Goal: Navigation & Orientation: Find specific page/section

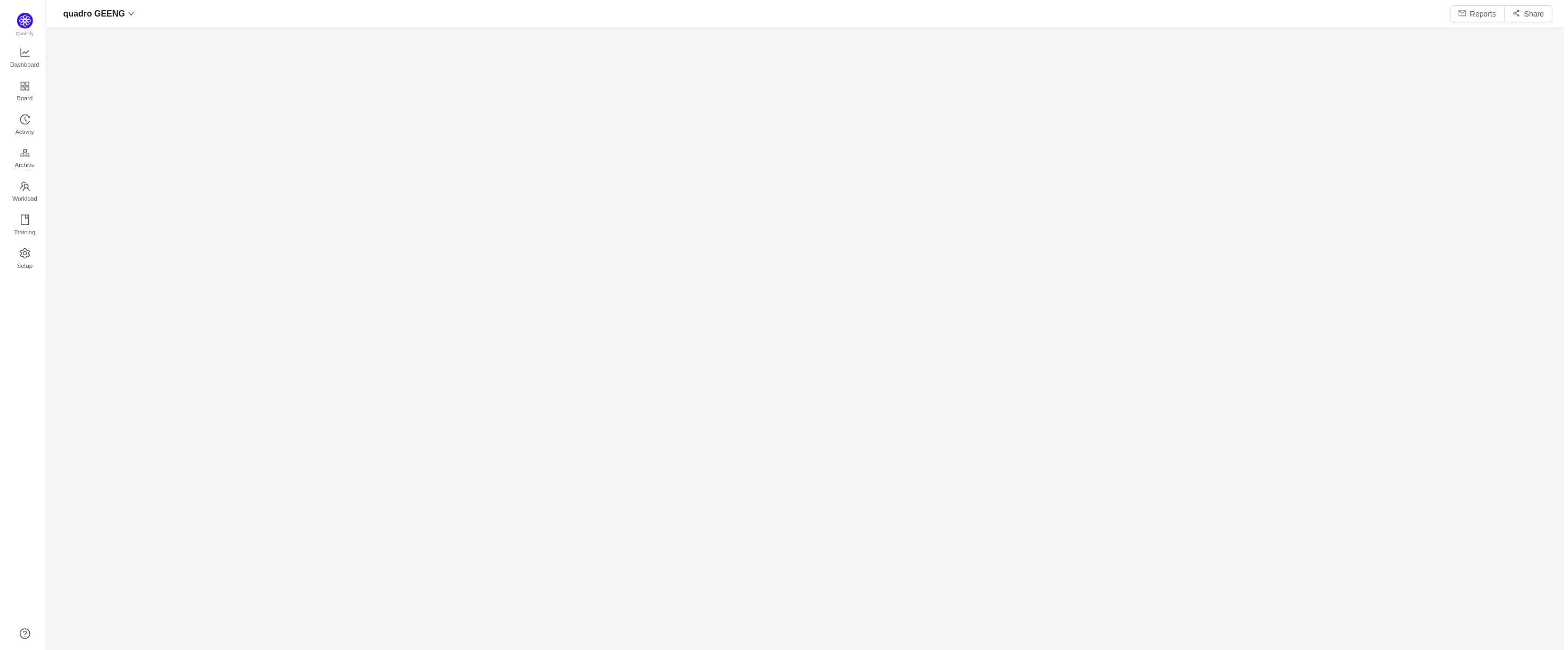
scroll to position [631, 1494]
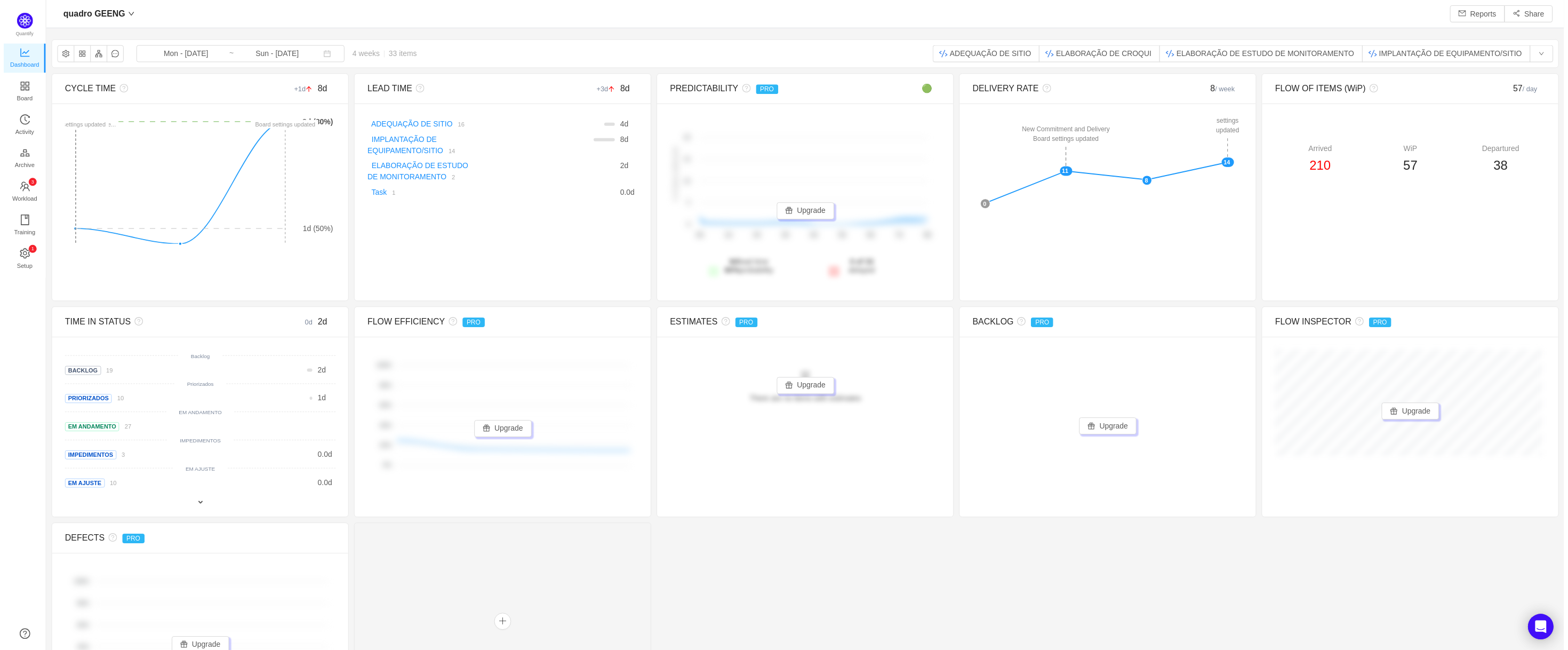
scroll to position [628, 1494]
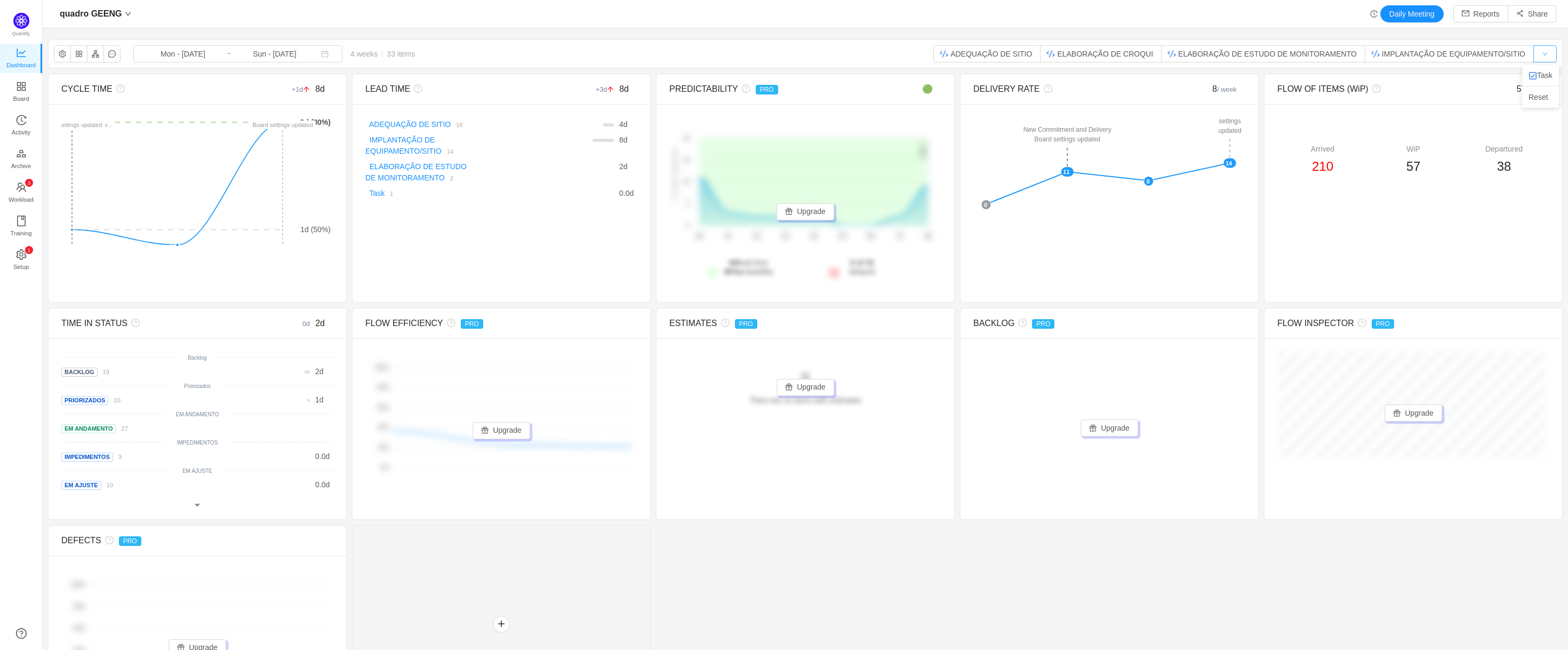
click at [1533, 51] on button "button" at bounding box center [1545, 54] width 23 height 17
click at [1534, 77] on img at bounding box center [1533, 76] width 9 height 9
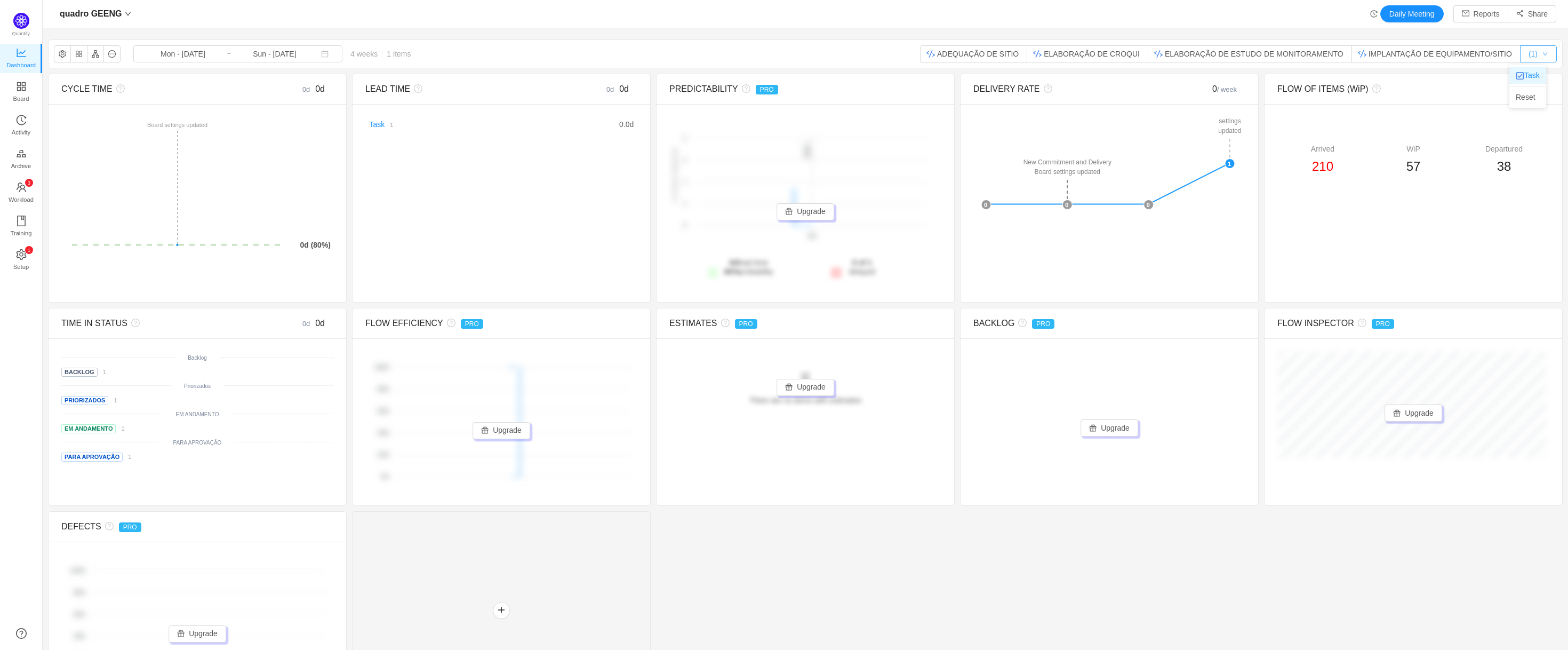
click at [1542, 56] on button "(1)" at bounding box center [1538, 54] width 37 height 17
click at [1540, 73] on li "Task" at bounding box center [1528, 75] width 37 height 17
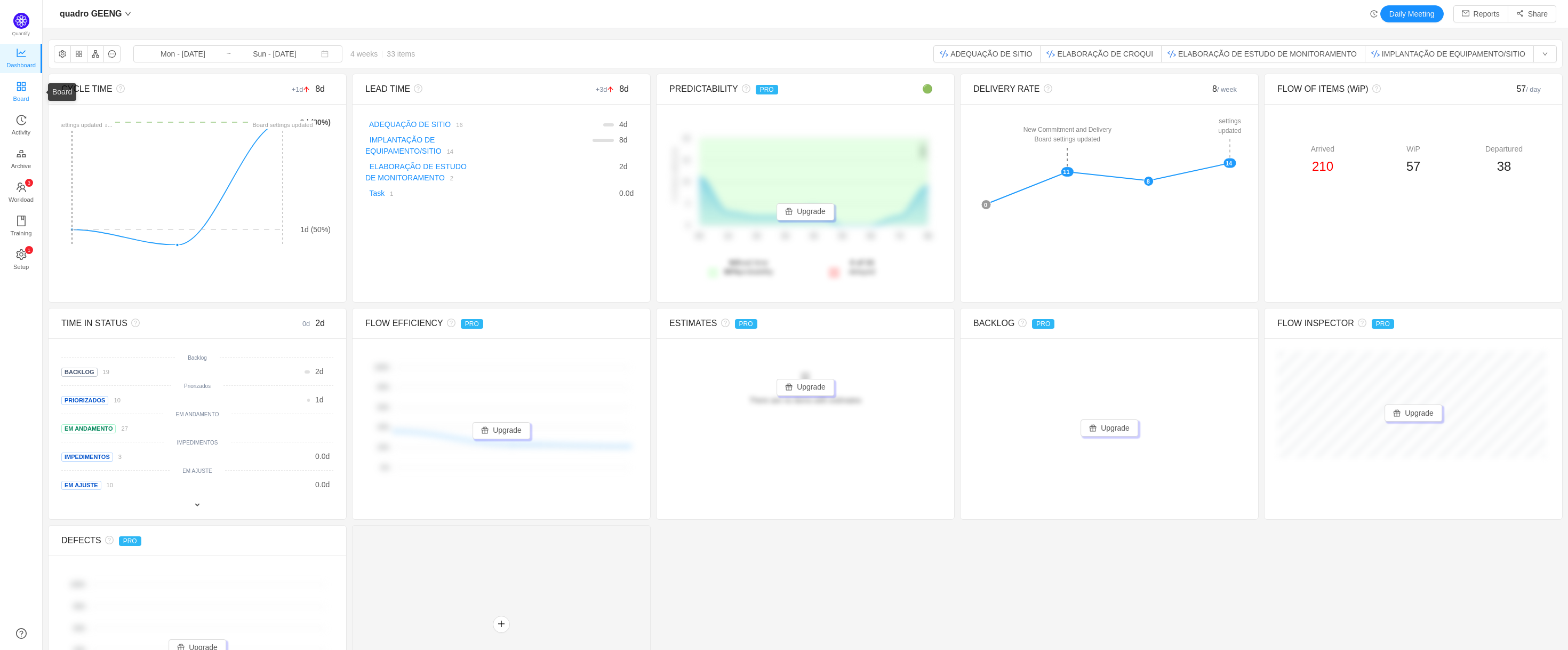
click at [23, 97] on span "Board" at bounding box center [21, 99] width 16 height 22
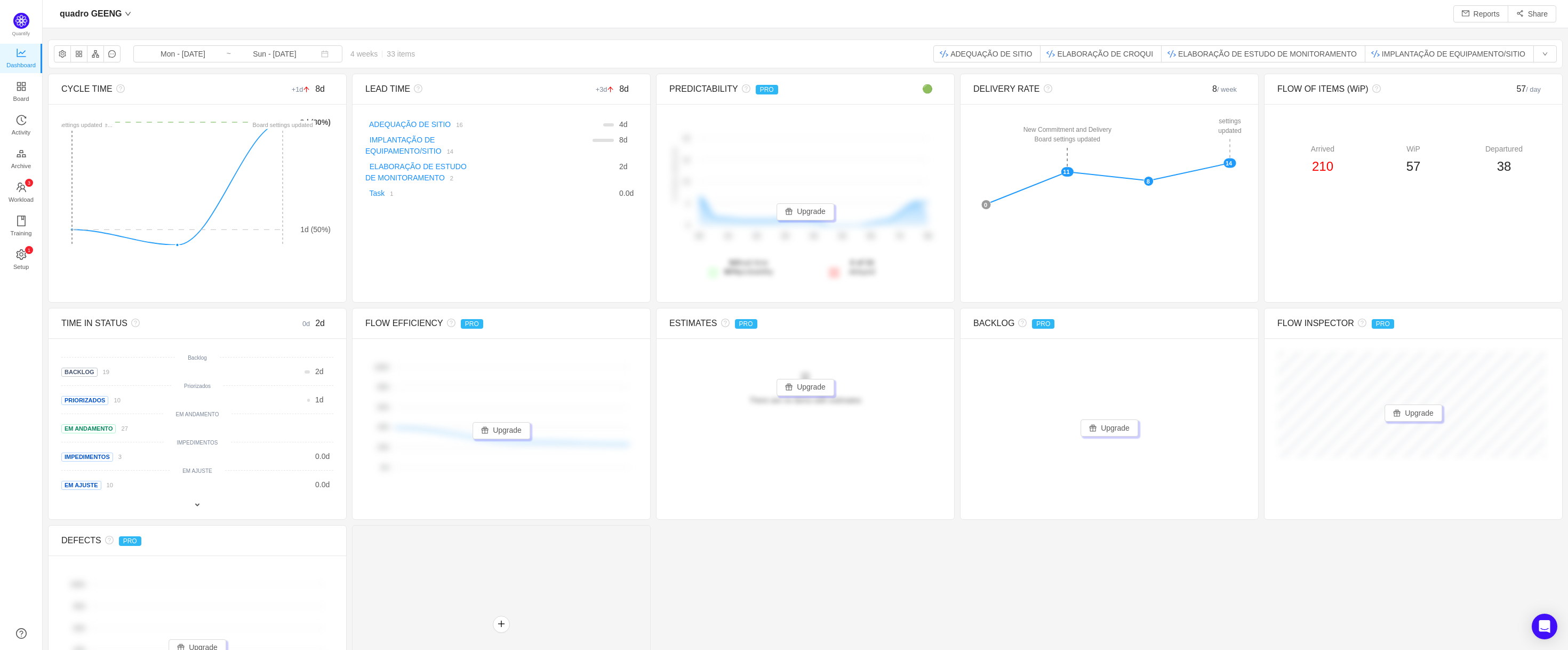
scroll to position [628, 1494]
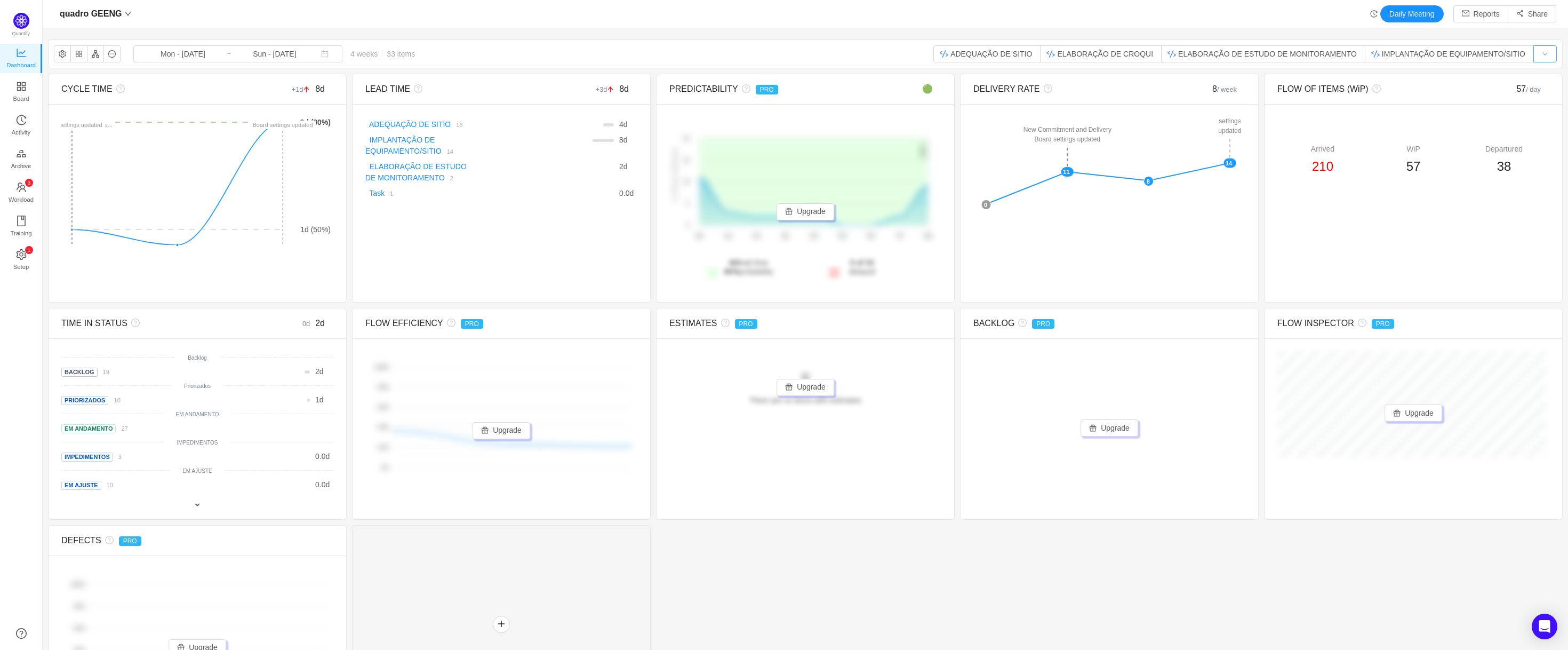
click at [1535, 52] on button "button" at bounding box center [1545, 54] width 23 height 17
click at [1538, 95] on li "Reset" at bounding box center [1541, 97] width 37 height 17
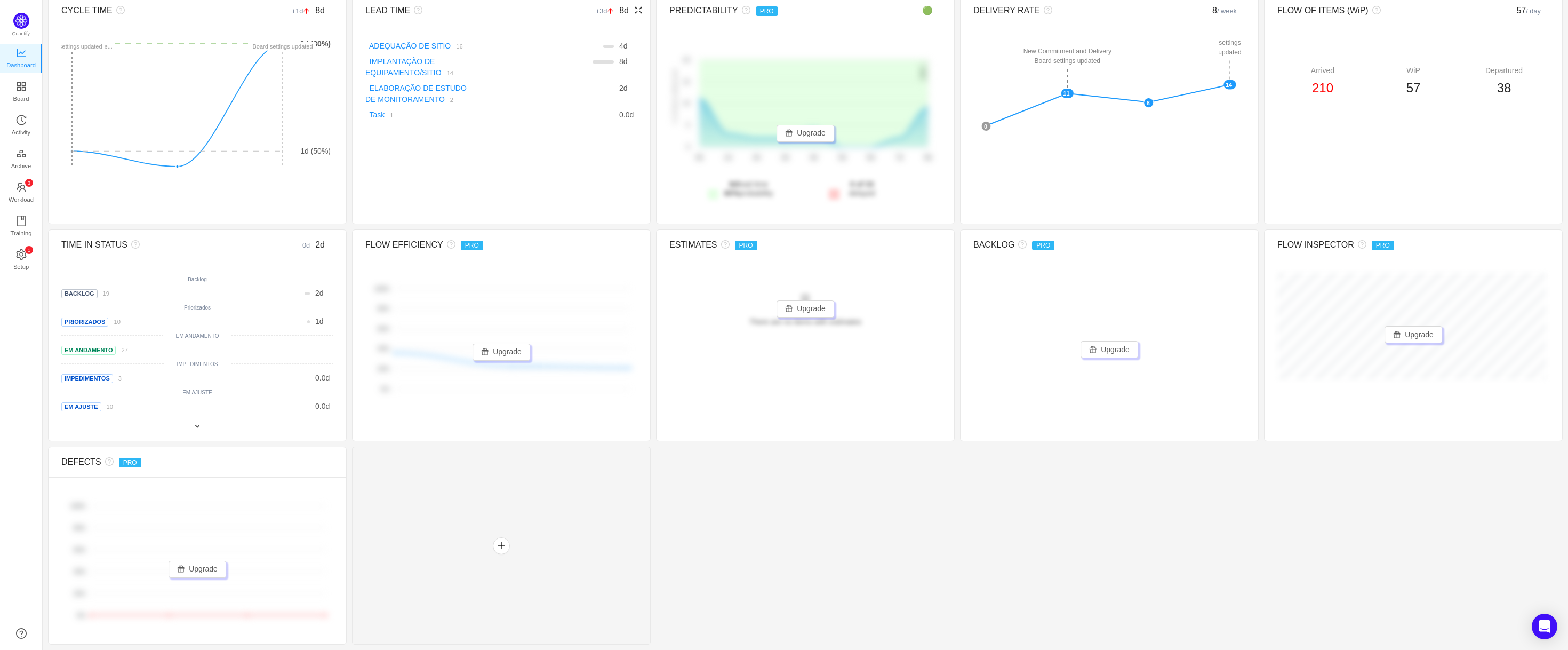
scroll to position [0, 0]
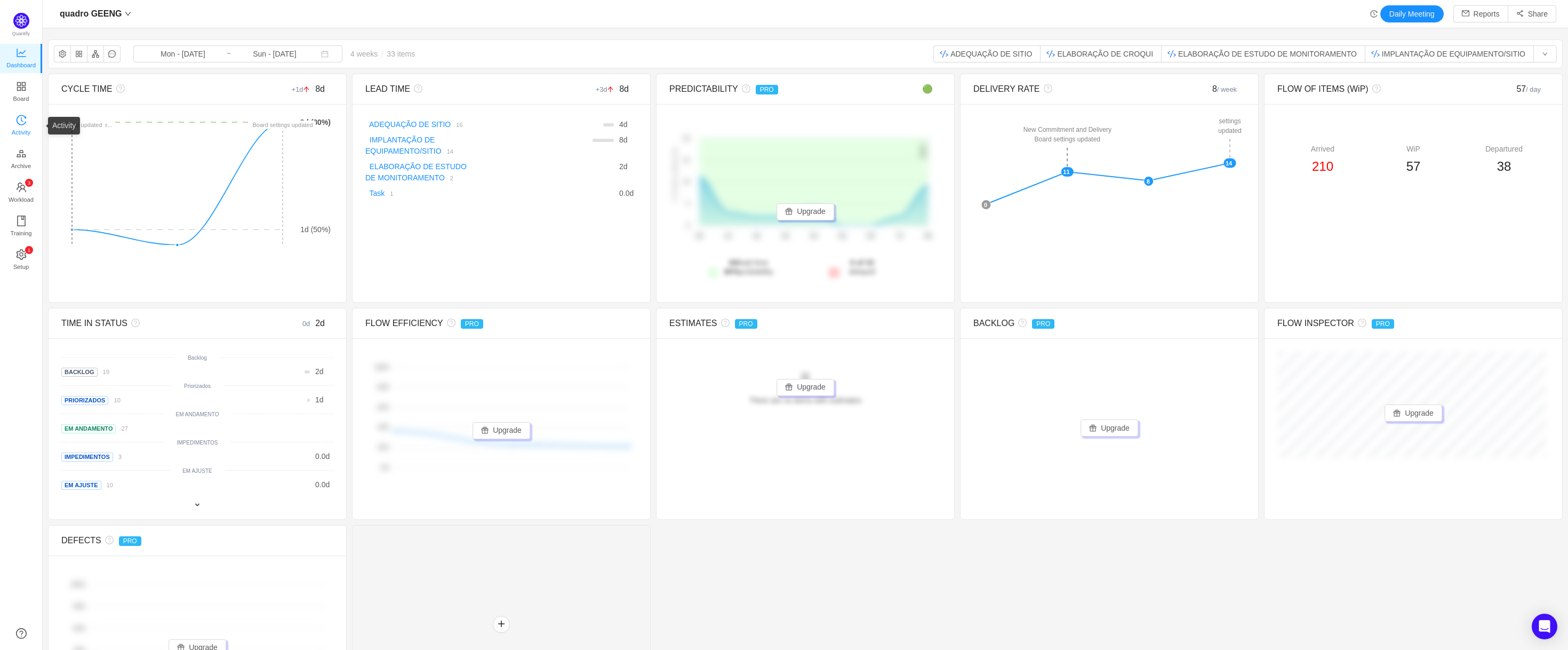
click at [23, 128] on span "Activity" at bounding box center [21, 132] width 19 height 22
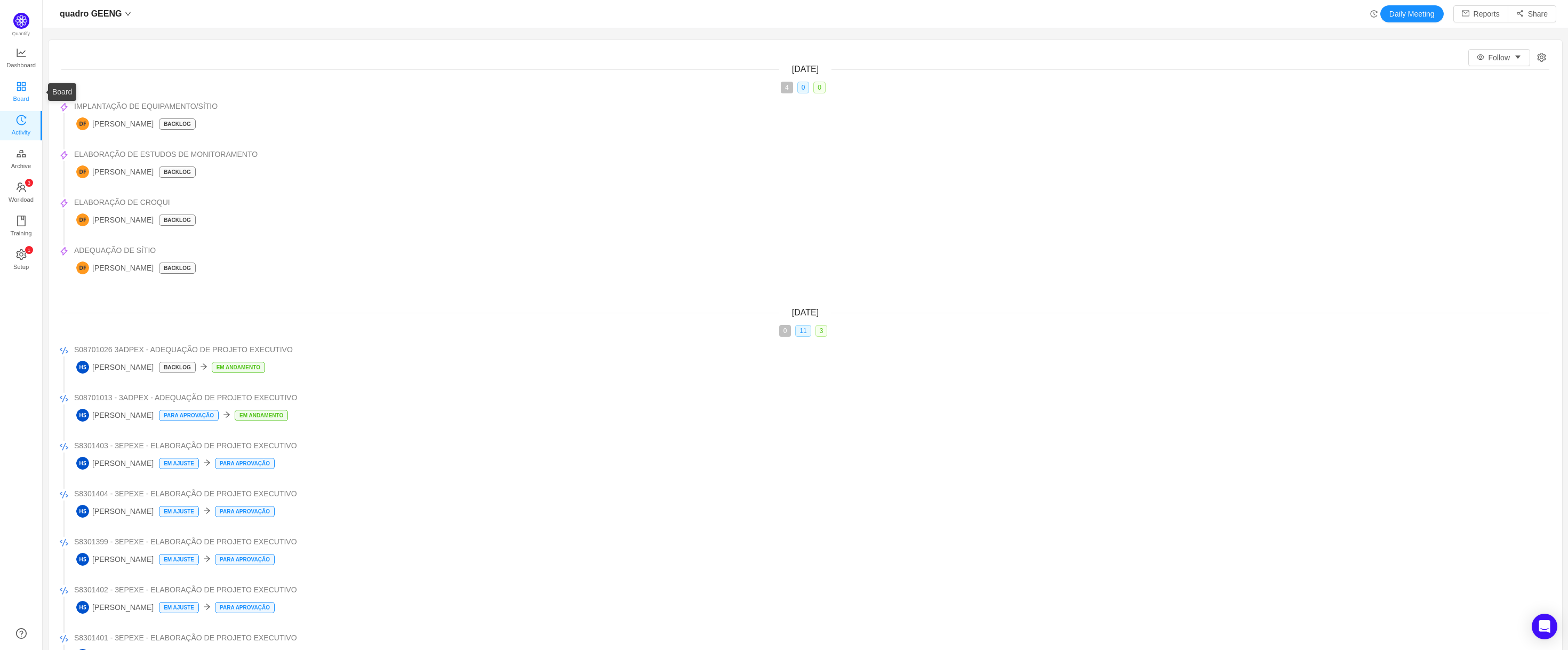
click at [26, 95] on span "Board" at bounding box center [21, 99] width 16 height 22
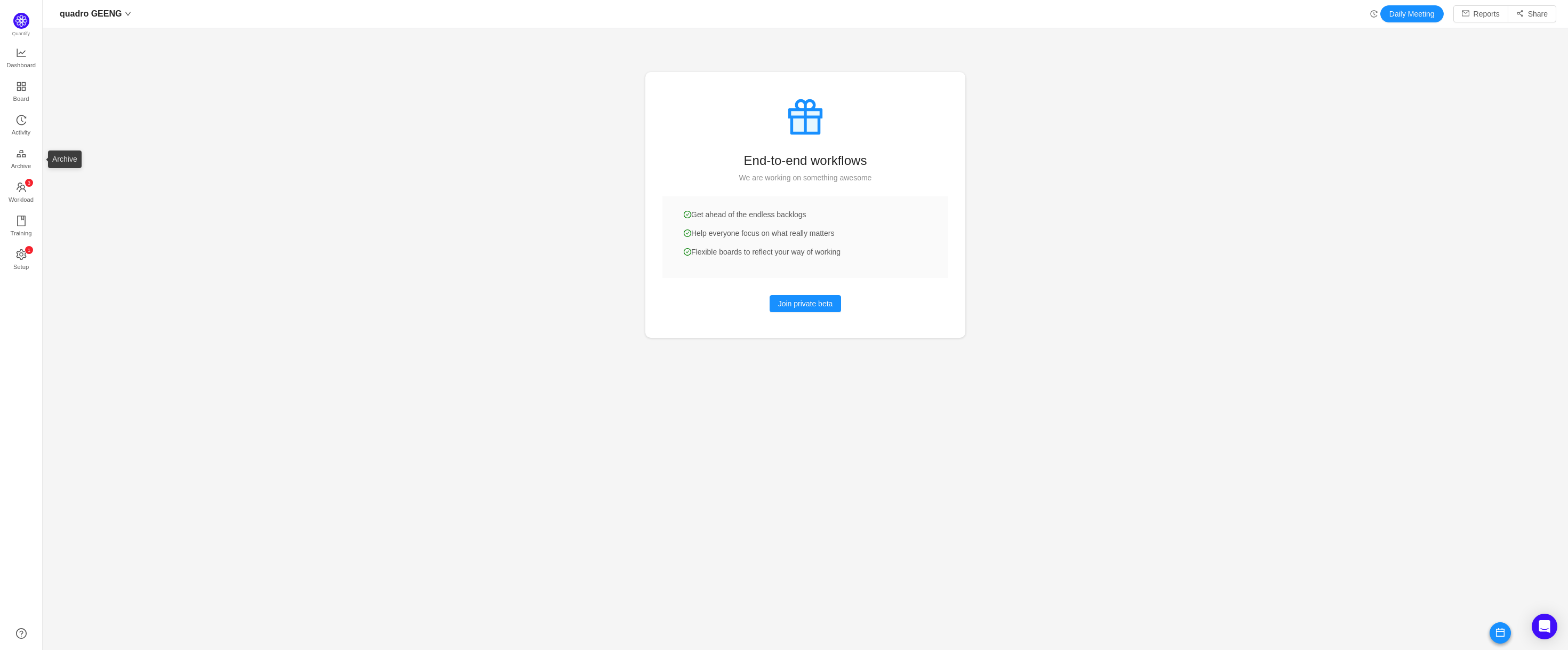
click at [22, 176] on ul "Dashboard Board Activity Archive 0 1 2 3 4 5 6 7 8 9 0 1 2 3 4 5 6 7 8 9 0 1 2 …" at bounding box center [21, 161] width 42 height 237
click at [29, 189] on span "Workload" at bounding box center [21, 200] width 25 height 22
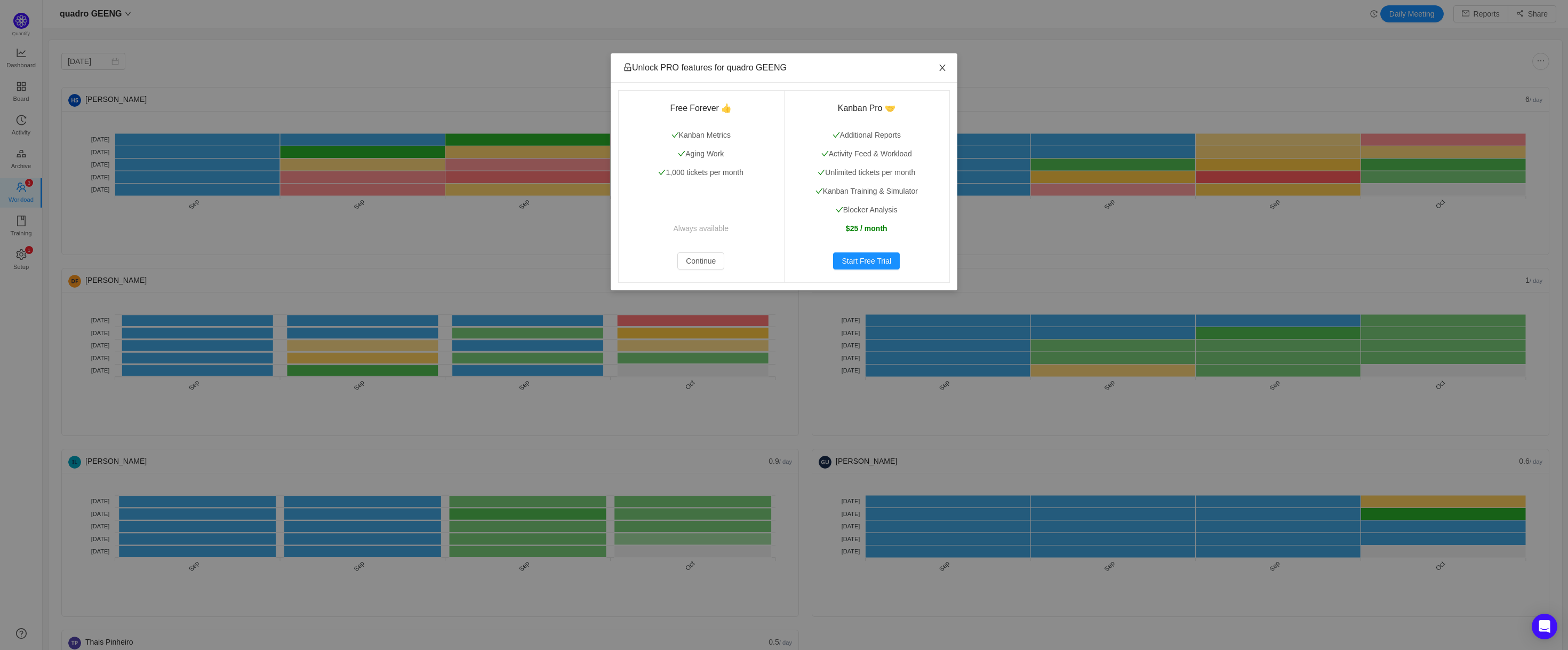
click at [941, 64] on icon "icon: close" at bounding box center [943, 68] width 9 height 9
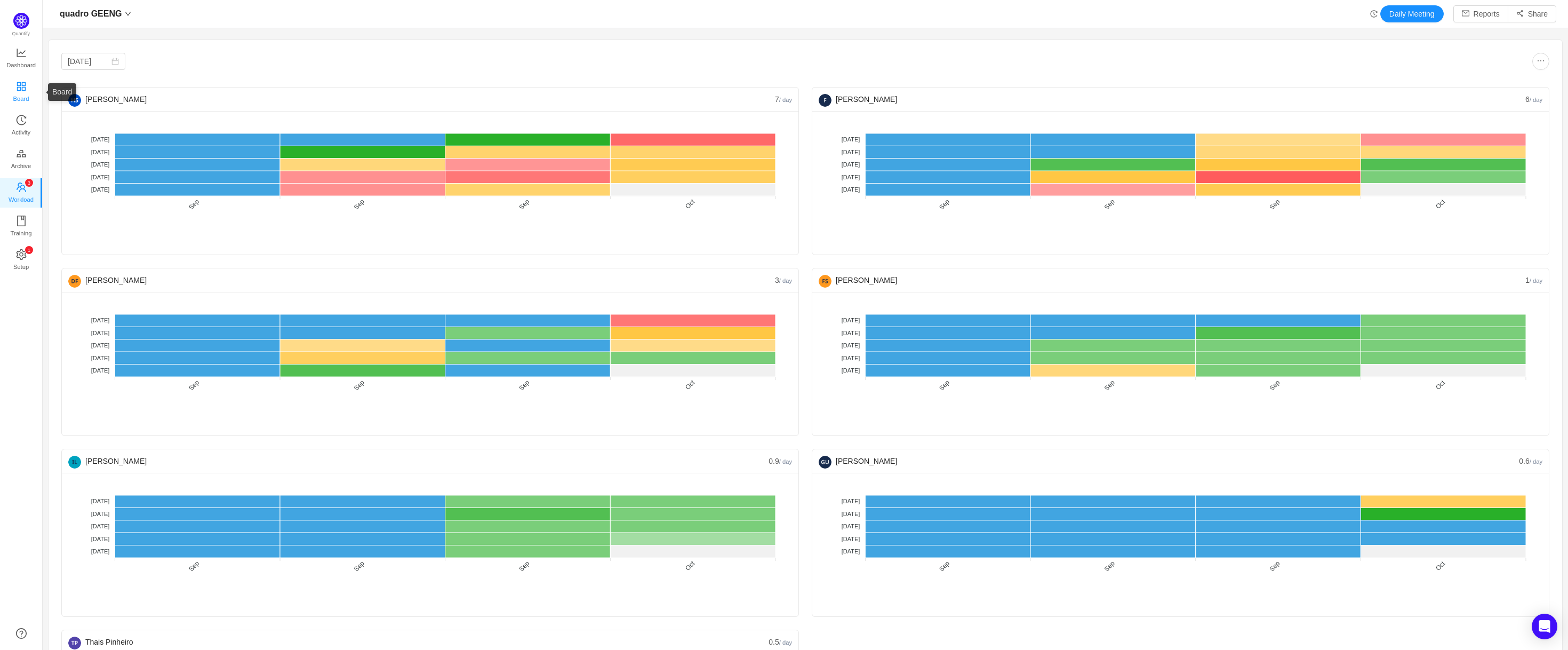
click at [20, 88] on span "Board" at bounding box center [21, 99] width 16 height 22
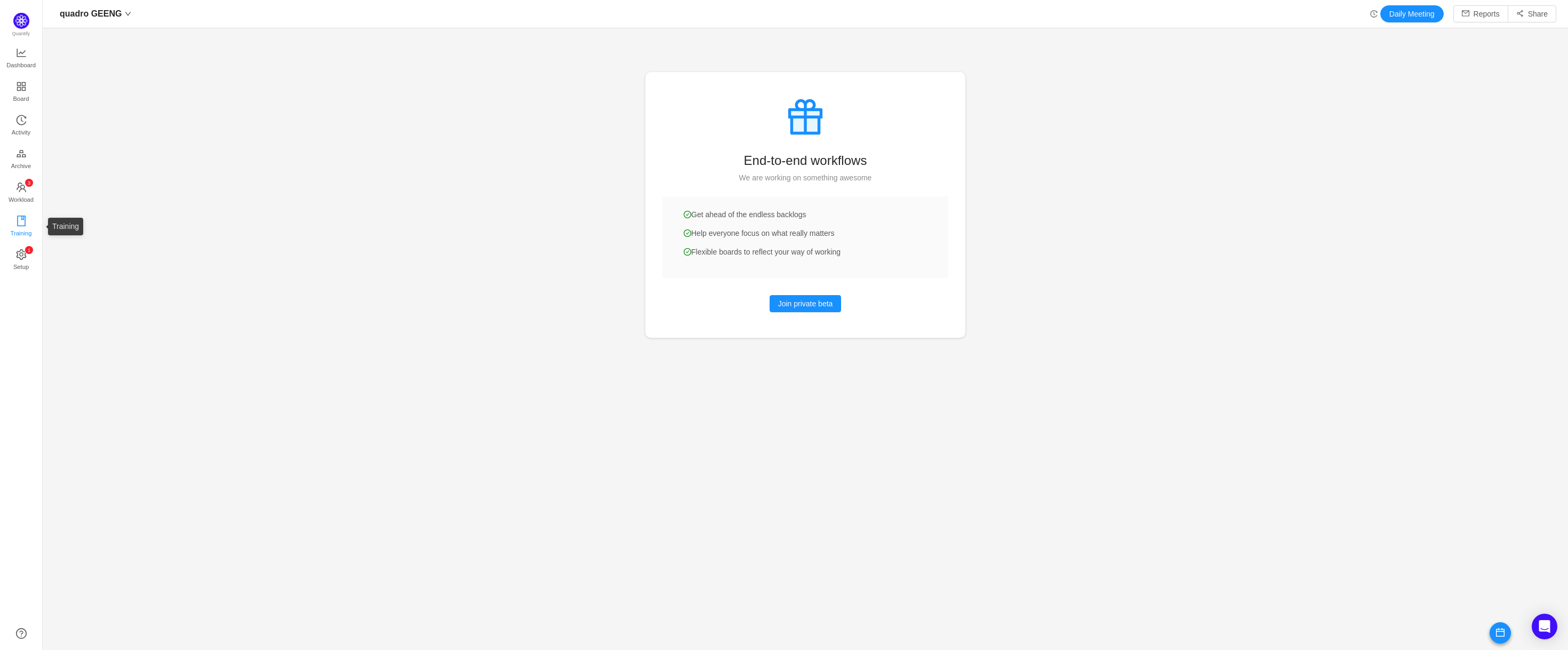
click at [19, 226] on span "Training" at bounding box center [21, 234] width 22 height 22
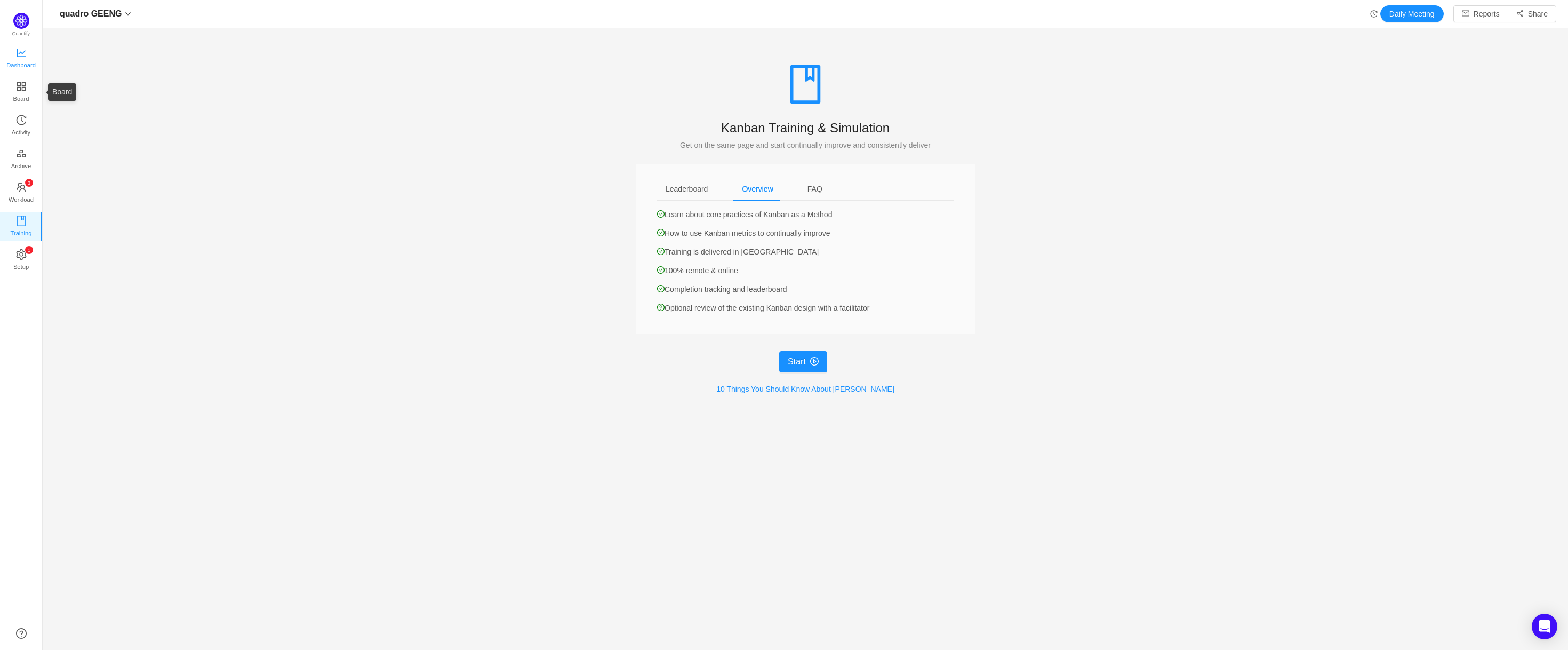
click at [26, 52] on icon "icon: line-chart" at bounding box center [21, 53] width 11 height 11
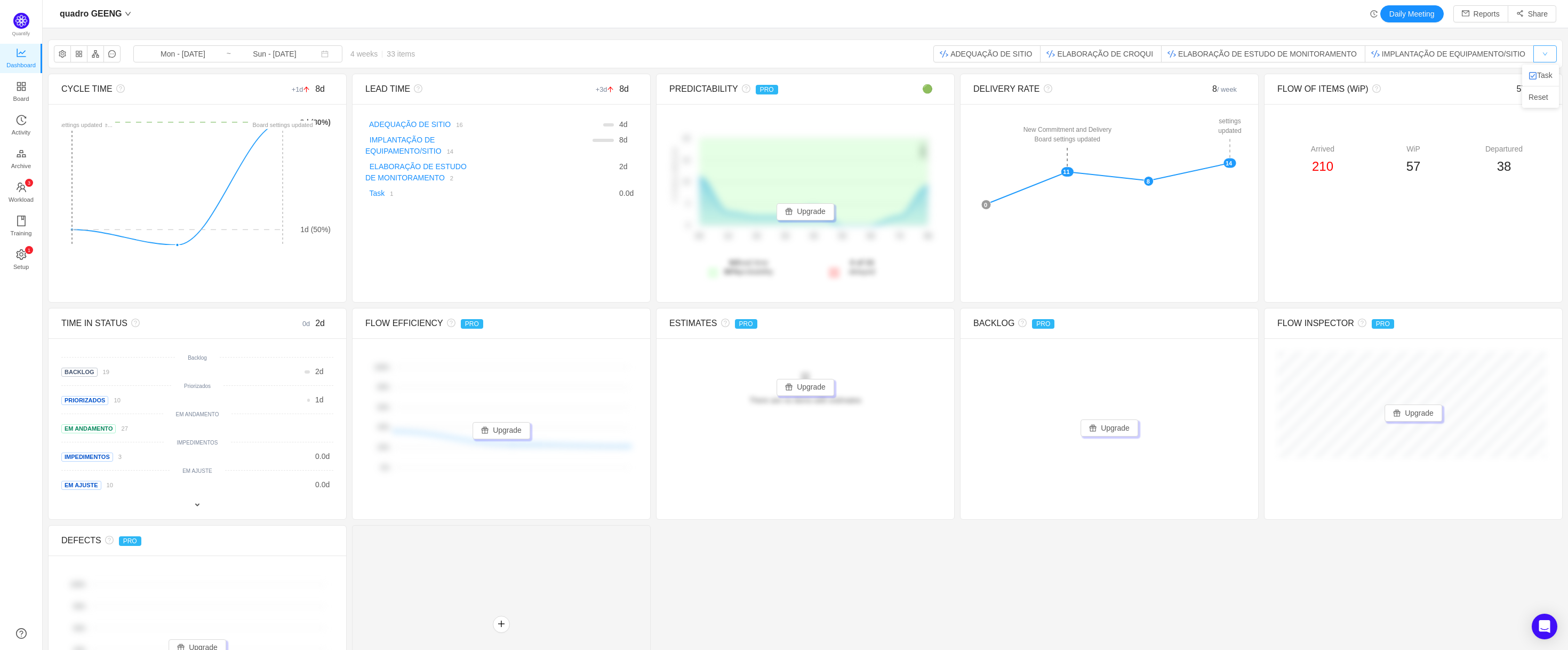
click at [1538, 52] on button "button" at bounding box center [1545, 54] width 23 height 17
click at [1384, 12] on button "Daily Meeting" at bounding box center [1412, 14] width 64 height 17
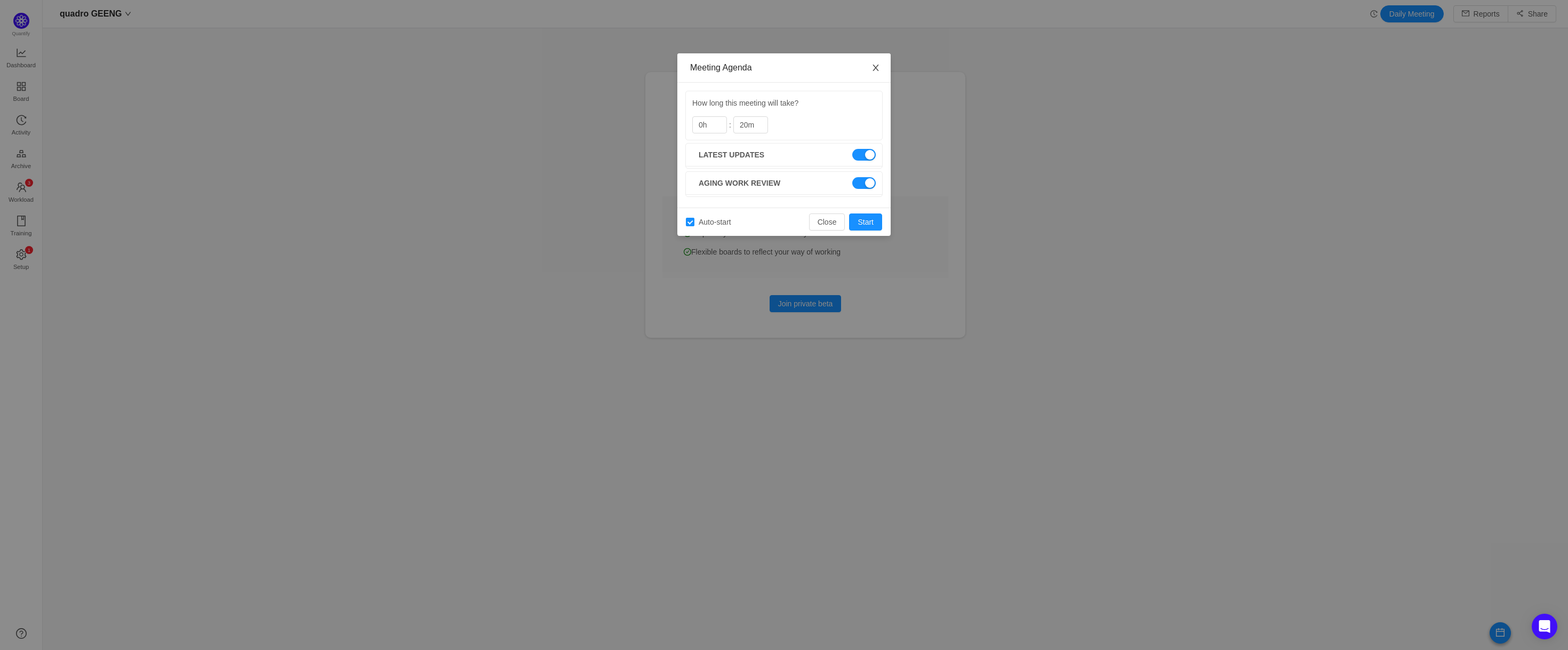
click at [872, 67] on icon "icon: close" at bounding box center [875, 68] width 9 height 9
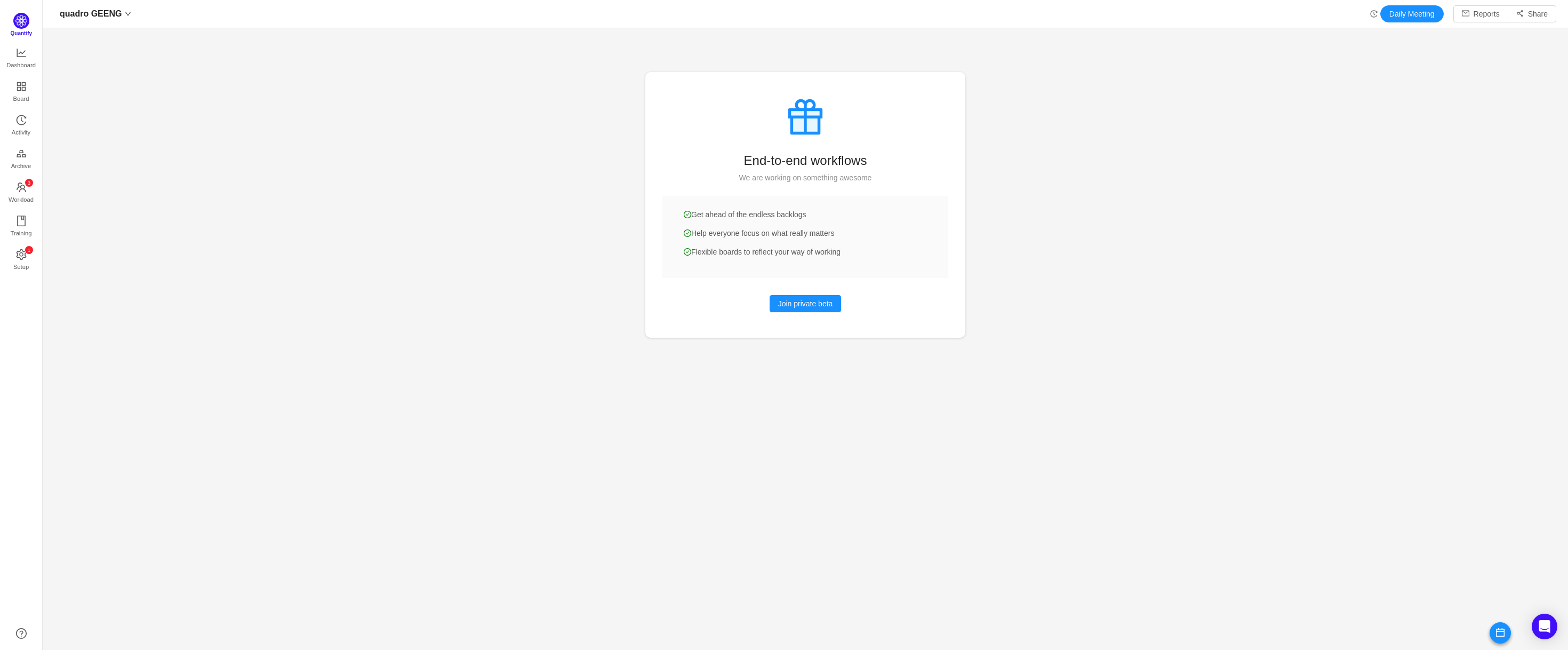
click at [17, 30] on span "Quantify" at bounding box center [22, 33] width 22 height 6
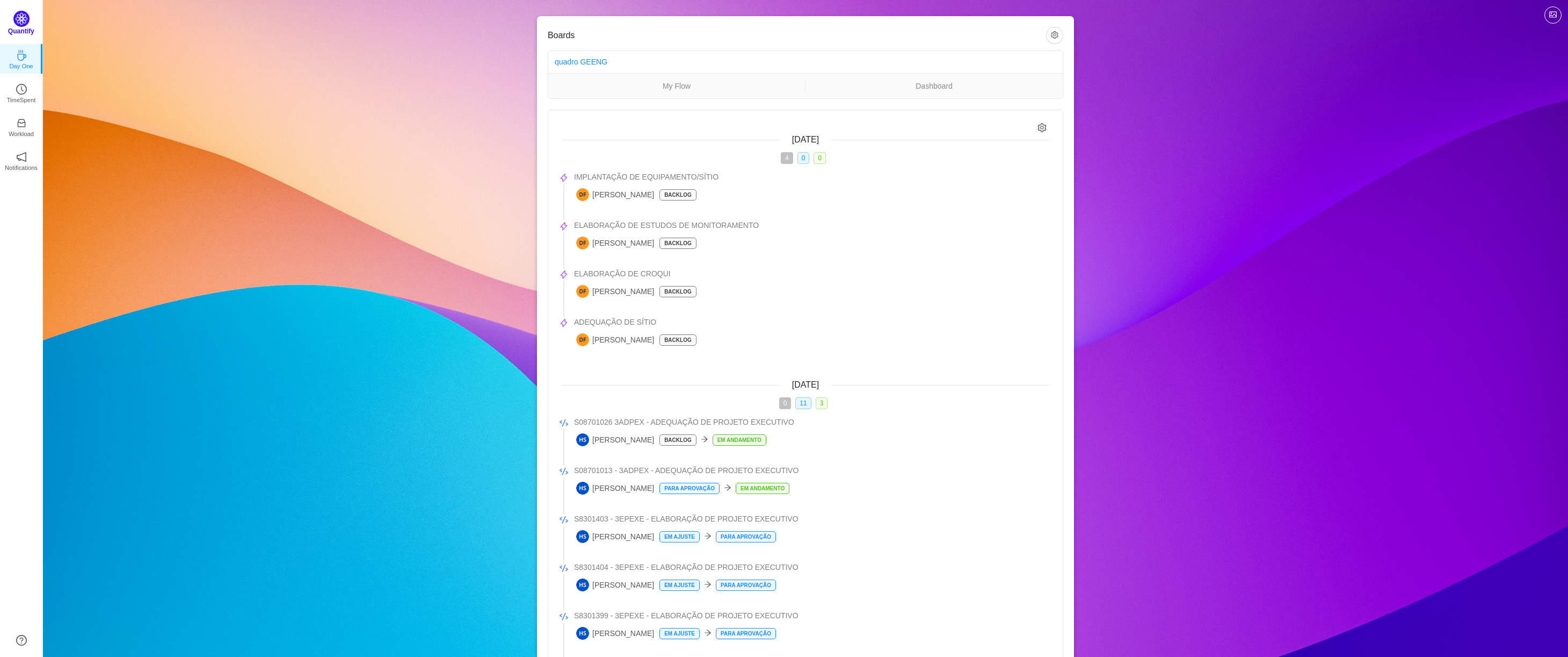
click at [21, 25] on img at bounding box center [21, 19] width 16 height 16
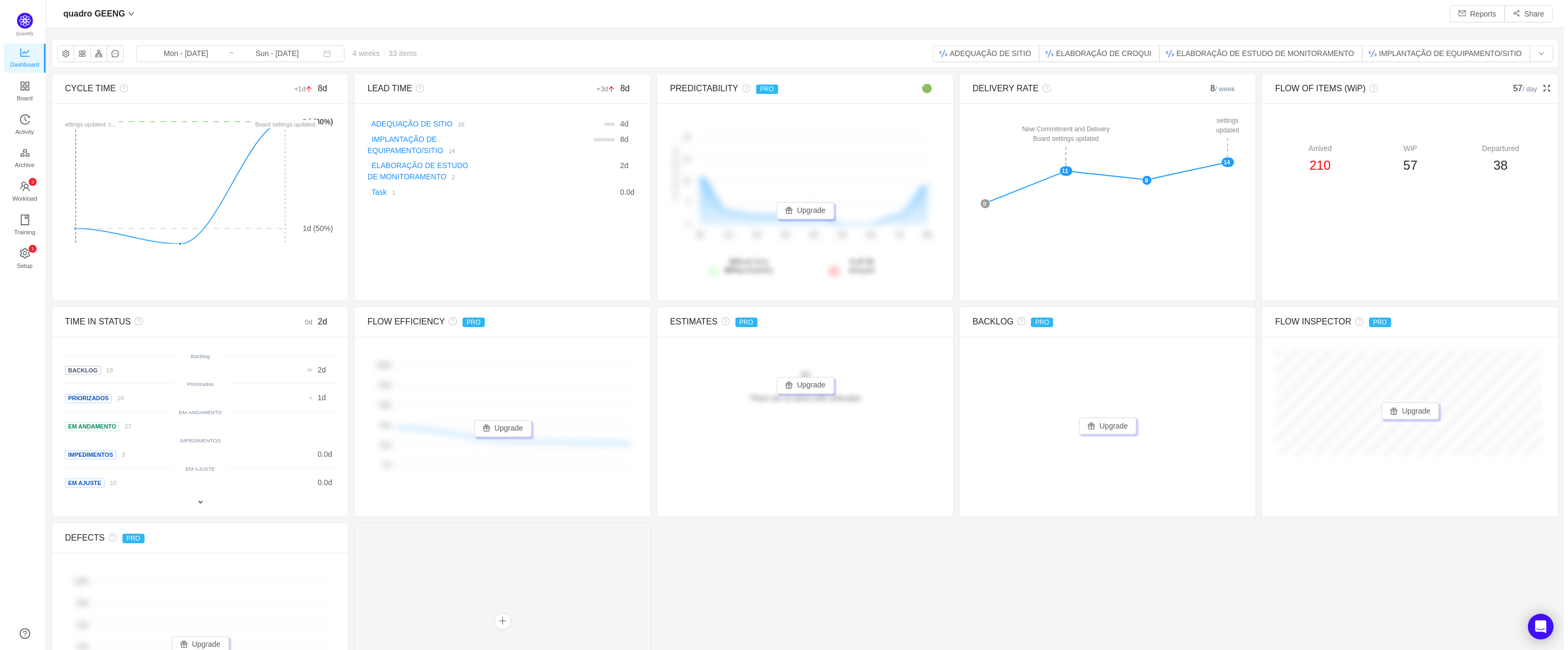
scroll to position [628, 1494]
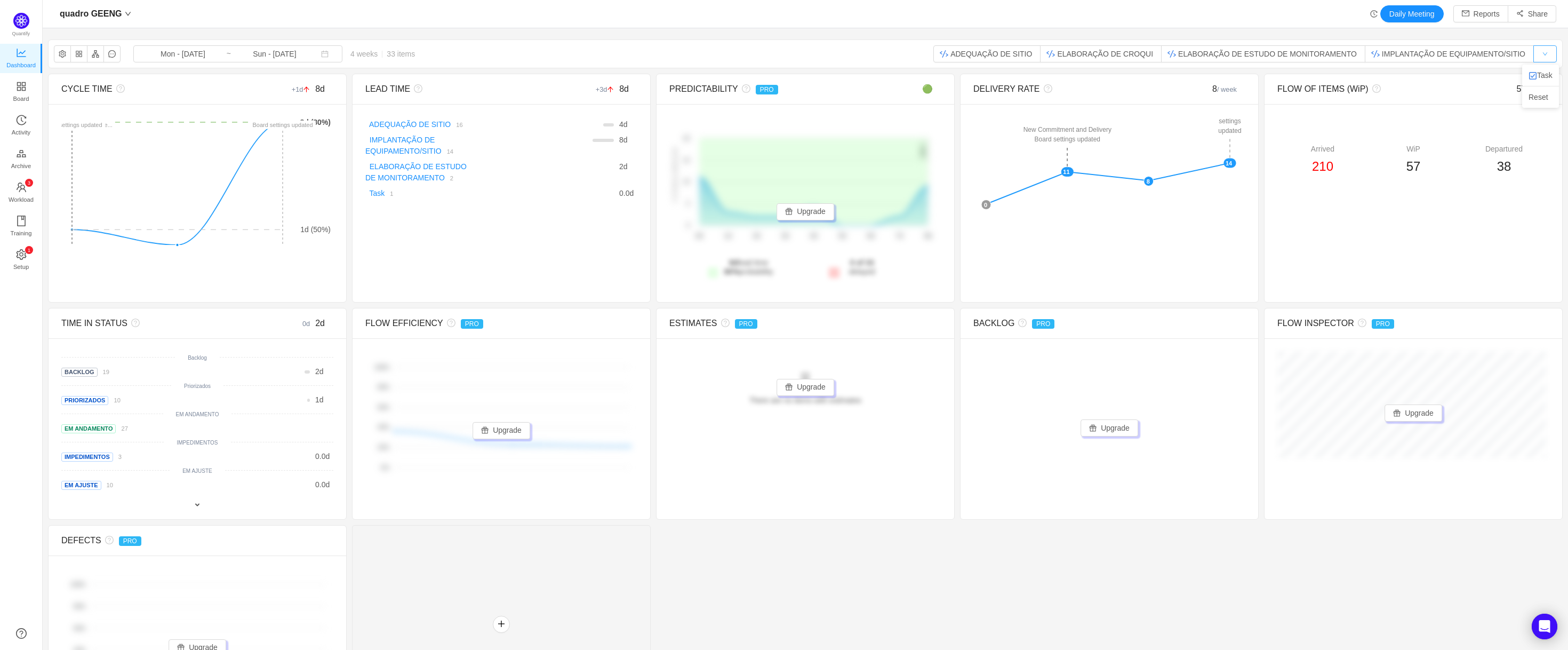
click at [1541, 50] on button "button" at bounding box center [1545, 54] width 23 height 17
